Goal: Task Accomplishment & Management: Manage account settings

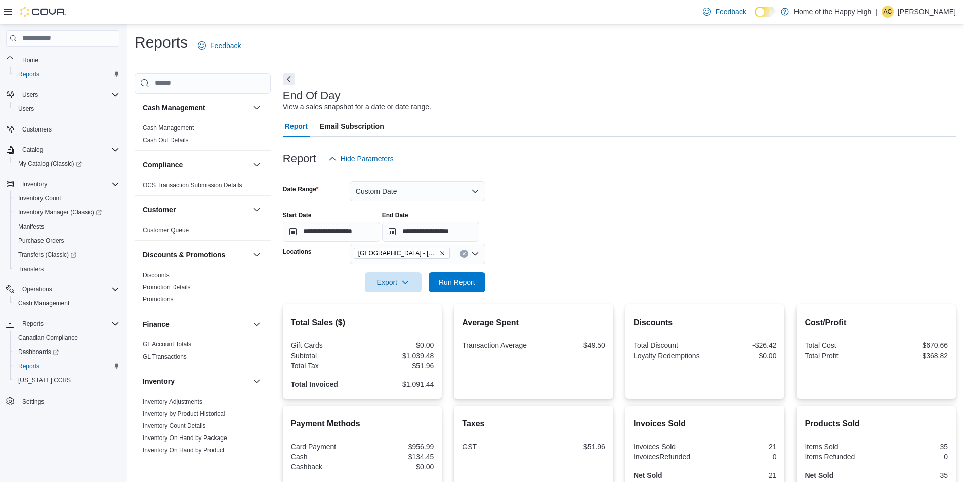
scroll to position [92, 0]
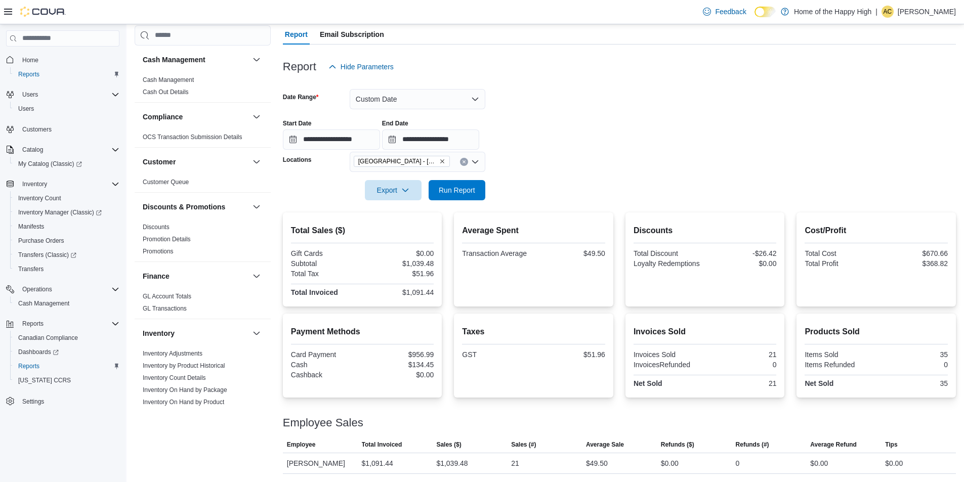
click at [532, 128] on div "**********" at bounding box center [619, 130] width 673 height 38
click at [469, 184] on span "Run Report" at bounding box center [457, 190] width 45 height 20
click at [380, 141] on input "**********" at bounding box center [331, 140] width 97 height 20
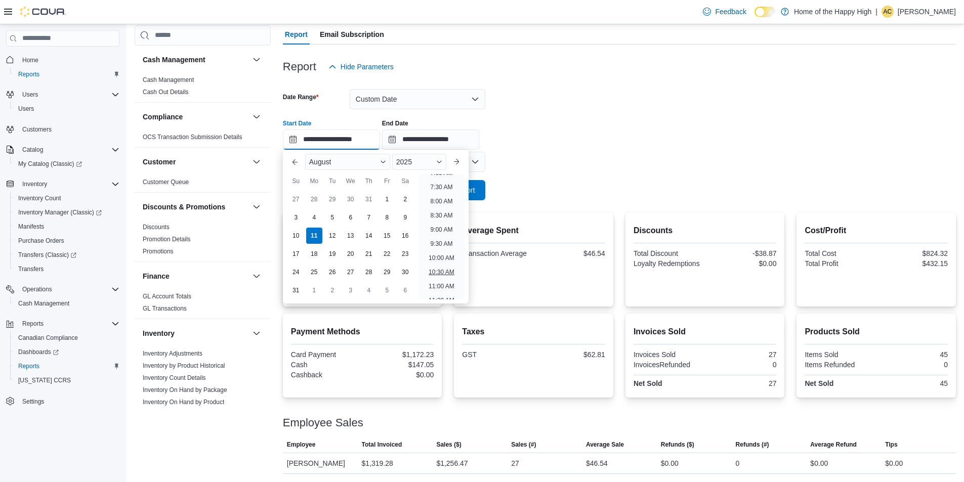
scroll to position [234, 0]
click at [439, 288] on li "12:00 PM" at bounding box center [442, 288] width 34 height 12
type input "**********"
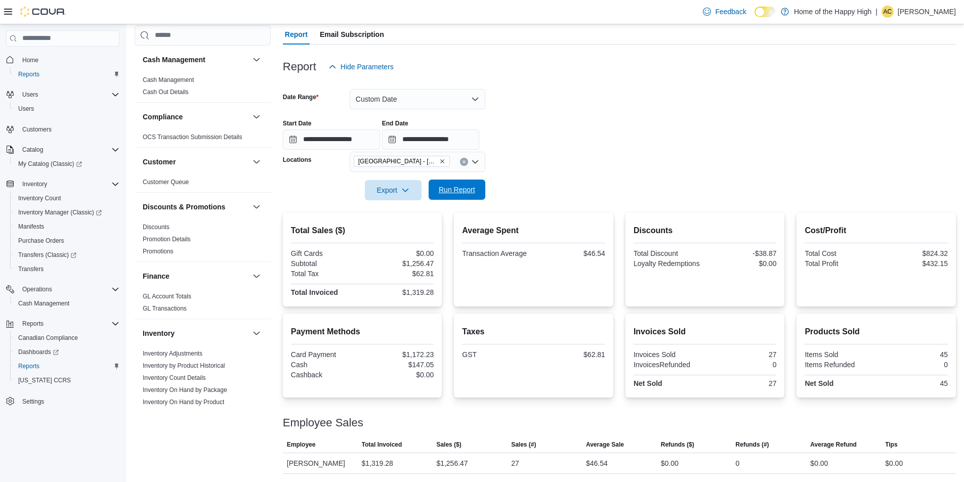
click at [450, 190] on span "Run Report" at bounding box center [457, 190] width 36 height 10
click at [624, 118] on div "**********" at bounding box center [619, 130] width 673 height 38
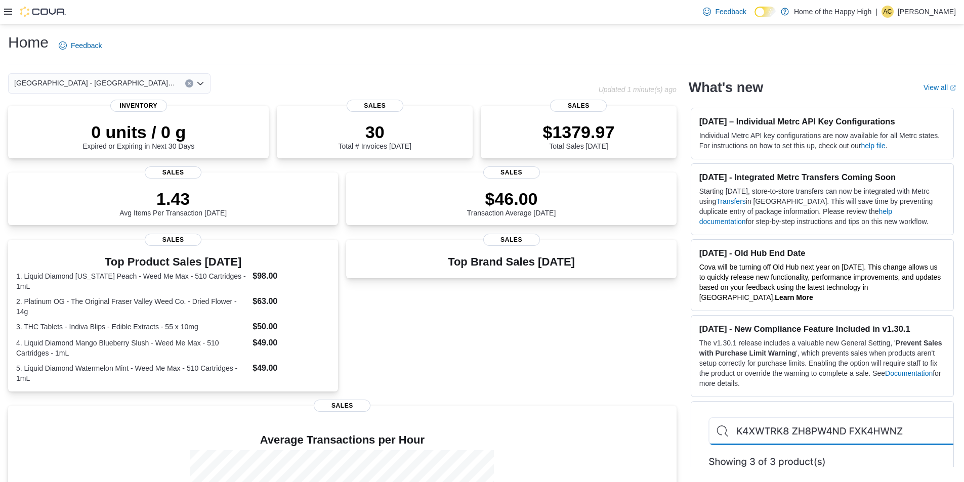
click at [393, 48] on div "Home Feedback" at bounding box center [482, 45] width 948 height 26
click at [349, 31] on div "Home Feedback [GEOGRAPHIC_DATA] - [GEOGRAPHIC_DATA] - Fire & Flower Updated 1 m…" at bounding box center [482, 322] width 964 height 597
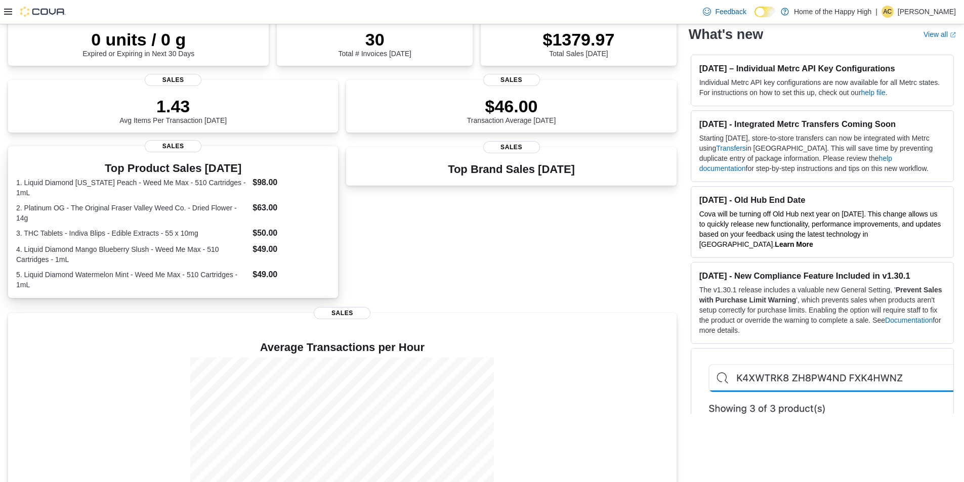
scroll to position [139, 0]
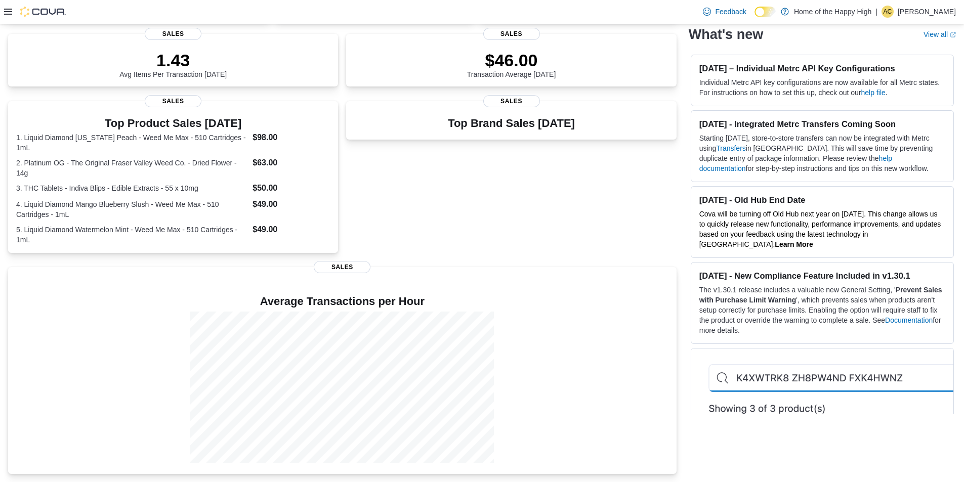
click at [510, 207] on div "Top Brand Sales [DATE] Sales" at bounding box center [511, 178] width 330 height 154
click at [538, 210] on div "Top Brand Sales [DATE] Sales" at bounding box center [511, 178] width 330 height 154
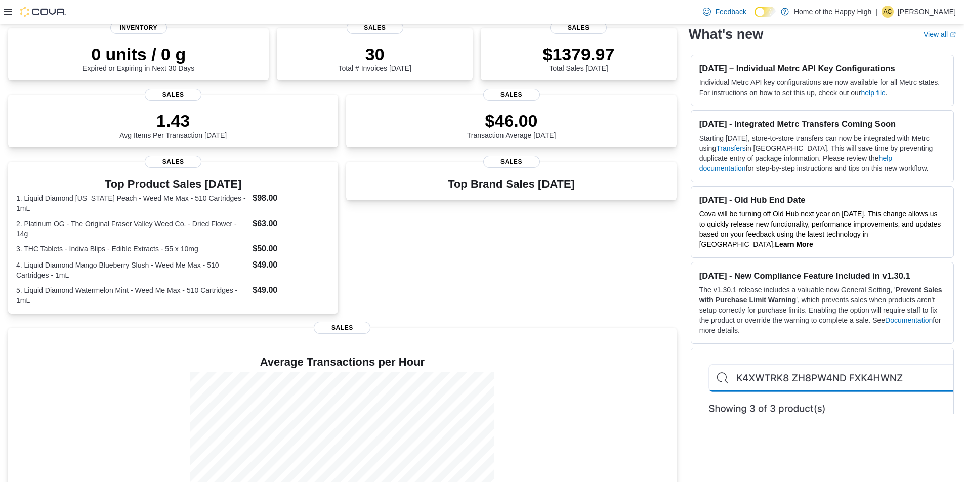
scroll to position [0, 0]
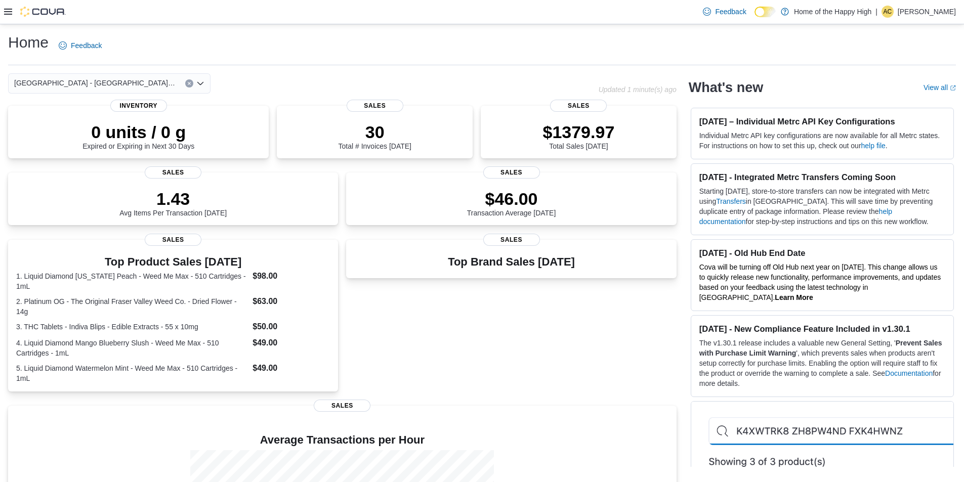
click at [527, 70] on div "Home Feedback [GEOGRAPHIC_DATA] - [GEOGRAPHIC_DATA] - Fire & Flower Updated 1 m…" at bounding box center [482, 322] width 964 height 597
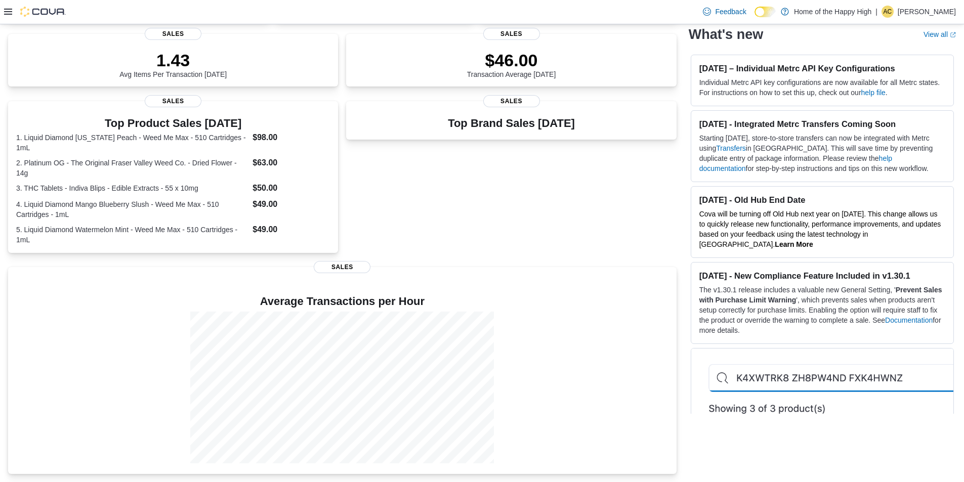
click at [500, 192] on div "Top Brand Sales [DATE] Sales" at bounding box center [511, 178] width 330 height 154
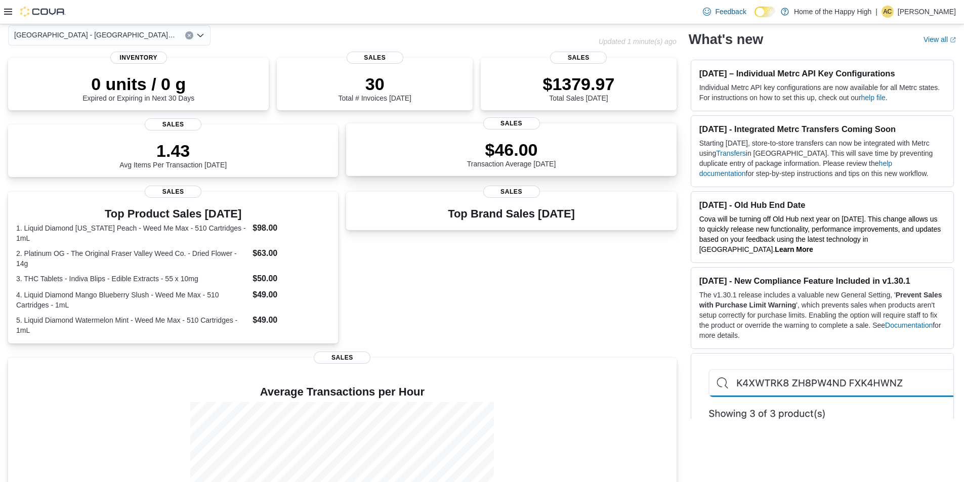
scroll to position [139, 0]
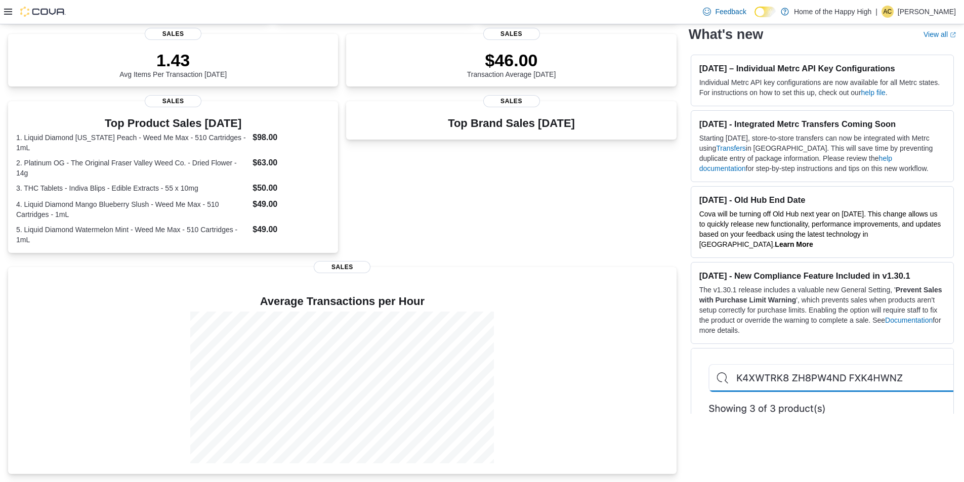
click at [473, 202] on div "Top Brand Sales [DATE] Sales" at bounding box center [511, 178] width 330 height 154
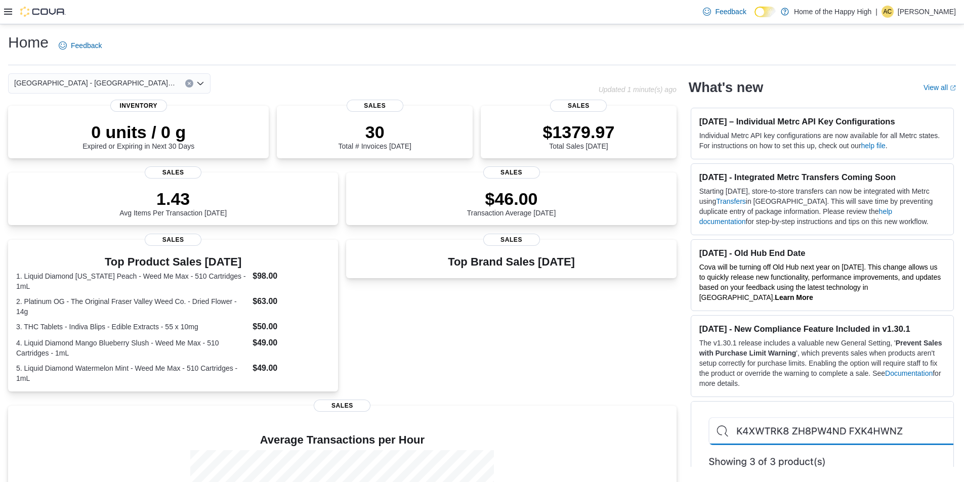
click at [433, 168] on div "0 units / 0 g Expired or Expiring in Next 30 Days Inventory 30 Total # Invoices…" at bounding box center [342, 359] width 669 height 507
click at [364, 16] on div "Feedback Dark Mode Home of the Happy High | AC [PERSON_NAME]" at bounding box center [482, 12] width 964 height 24
click at [363, 35] on div "Home Feedback" at bounding box center [482, 45] width 948 height 26
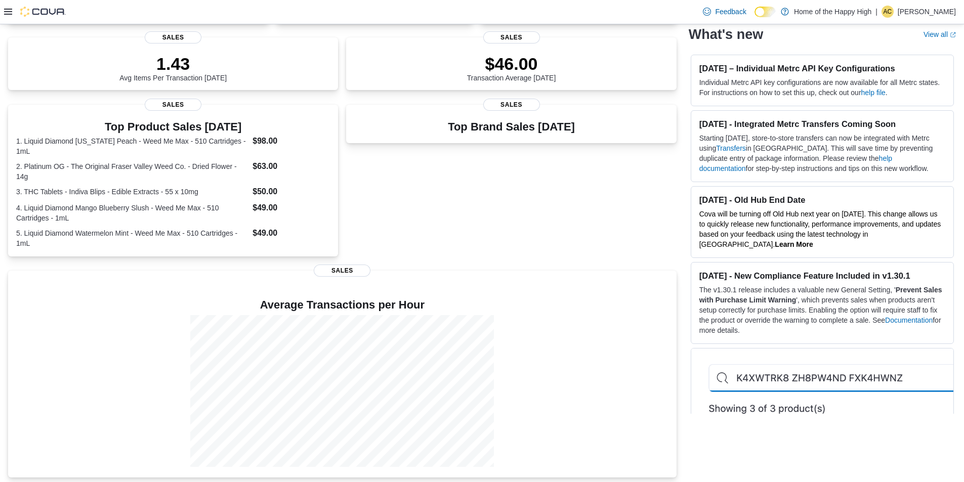
scroll to position [139, 0]
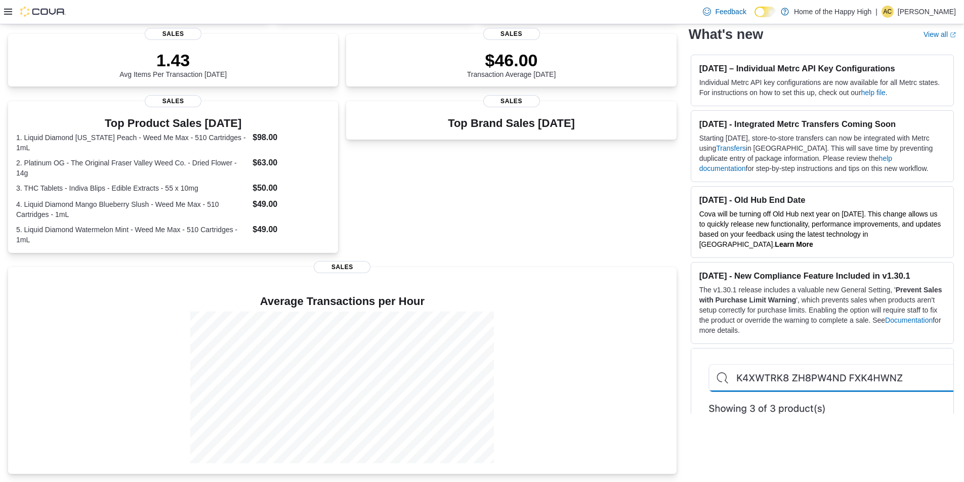
click at [480, 183] on div "Top Brand Sales [DATE] Sales" at bounding box center [511, 178] width 330 height 154
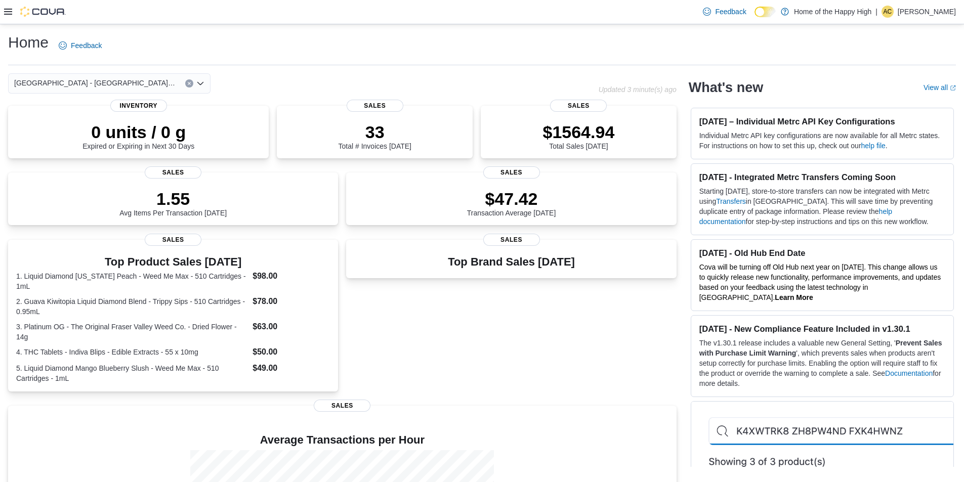
click at [941, 20] on div "Feedback Dark Mode Home of the Happy High | AC [PERSON_NAME]" at bounding box center [827, 12] width 257 height 20
click at [920, 15] on p "[PERSON_NAME]" at bounding box center [927, 12] width 58 height 12
click at [890, 97] on span "Sign Out" at bounding box center [890, 99] width 27 height 10
